Goal: Find specific page/section: Find specific page/section

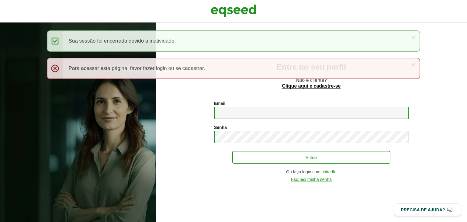
type input "**********"
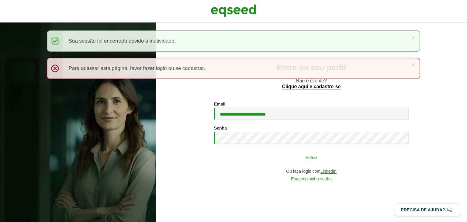
click at [299, 154] on button "Entrar" at bounding box center [311, 157] width 158 height 12
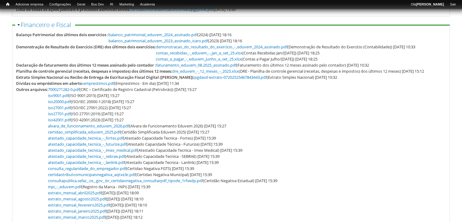
scroll to position [122, 0]
